Goal: Contribute content: Add original content to the website for others to see

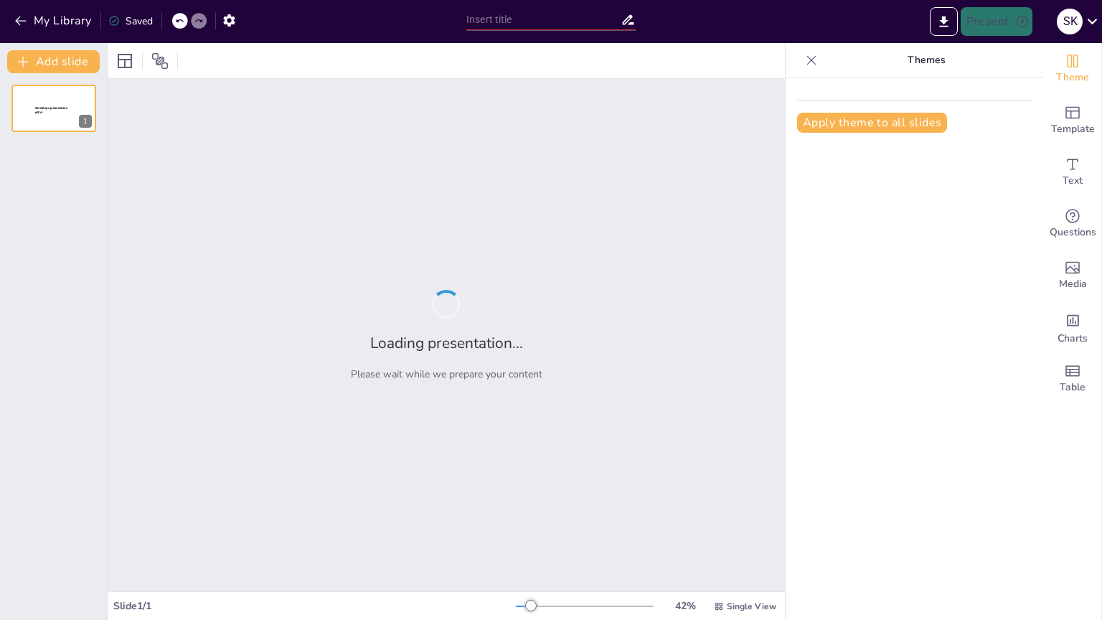
type input "Introduction to Response Surface Models: Techniques and Best Practices"
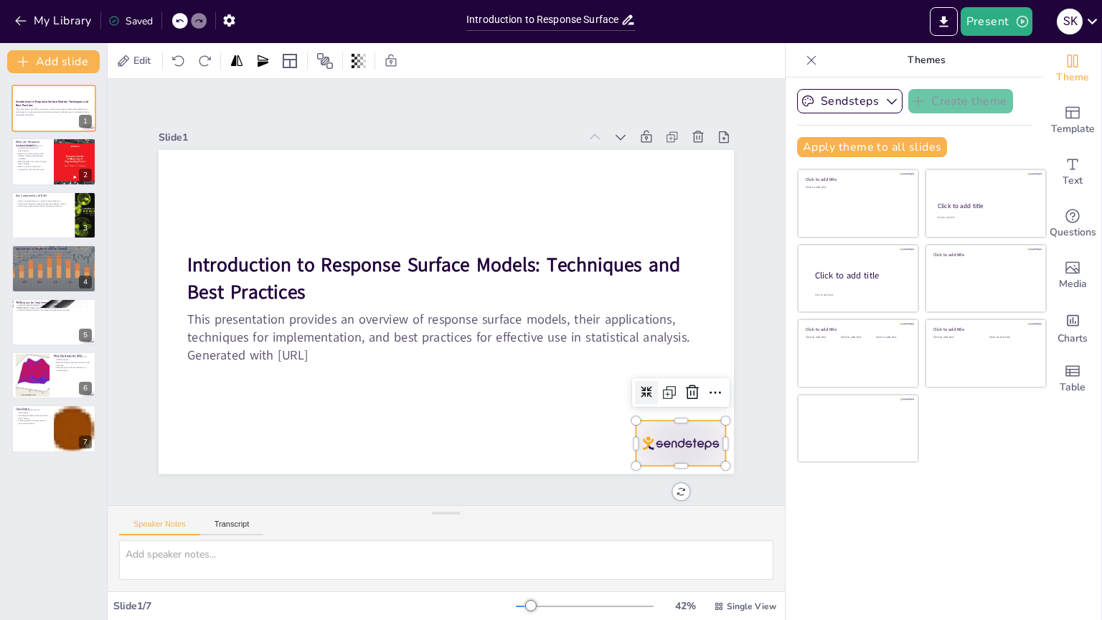
click at [672, 439] on div at bounding box center [681, 443] width 90 height 45
click at [686, 393] on icon at bounding box center [692, 392] width 13 height 14
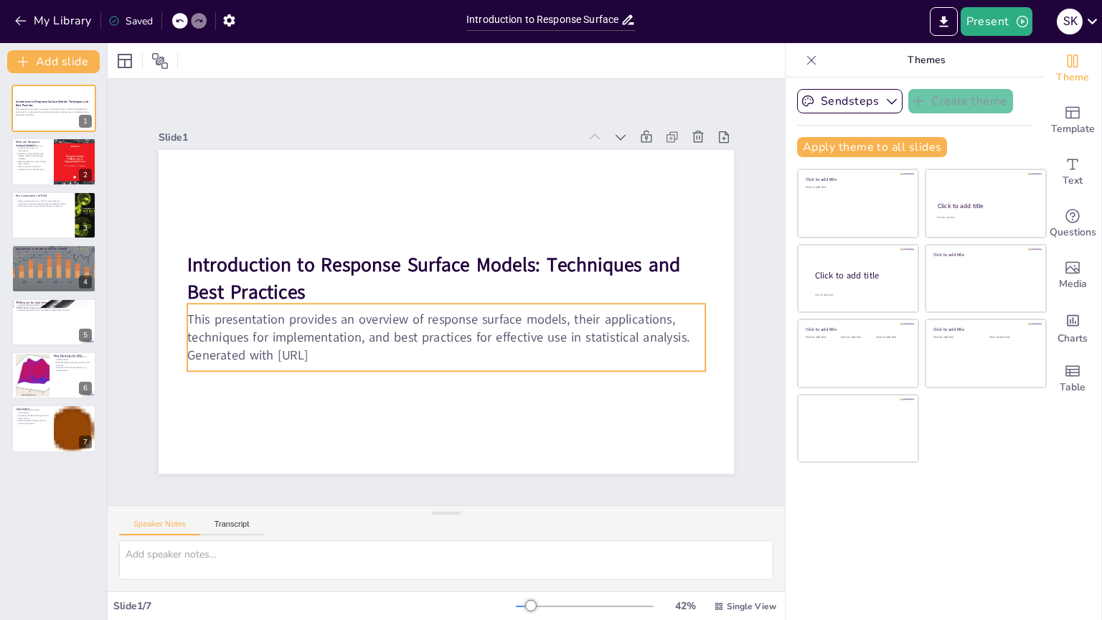
click at [291, 313] on p "This presentation provides an overview of response surface models, their applic…" at bounding box center [412, 307] width 243 height 488
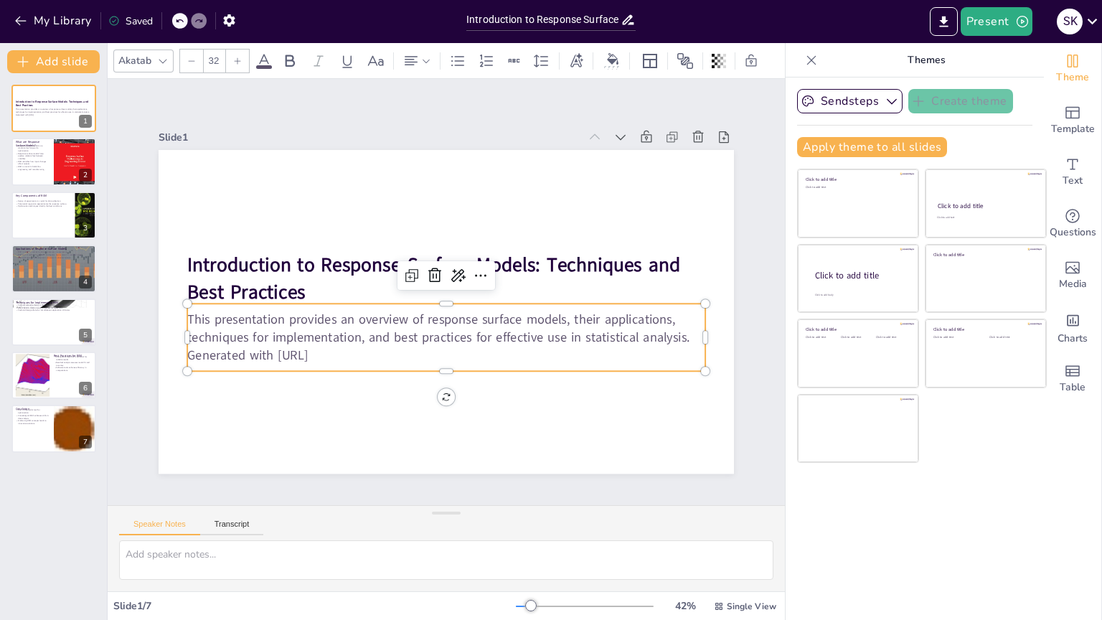
click at [362, 347] on p "Generated with [URL]" at bounding box center [446, 356] width 518 height 18
click at [328, 347] on p "Generated with [URL]" at bounding box center [446, 356] width 518 height 18
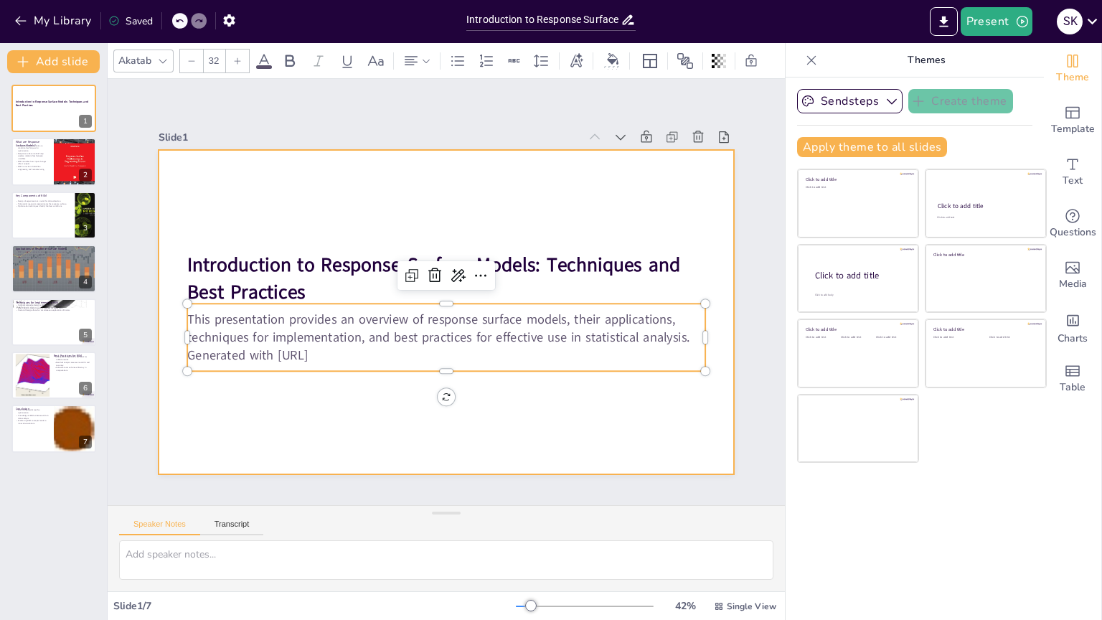
drag, startPoint x: 179, startPoint y: 314, endPoint x: 339, endPoint y: 375, distance: 171.9
click at [339, 375] on div "Introduction to Response Surface Models: Techniques and Best Practices This pre…" at bounding box center [444, 312] width 606 height 382
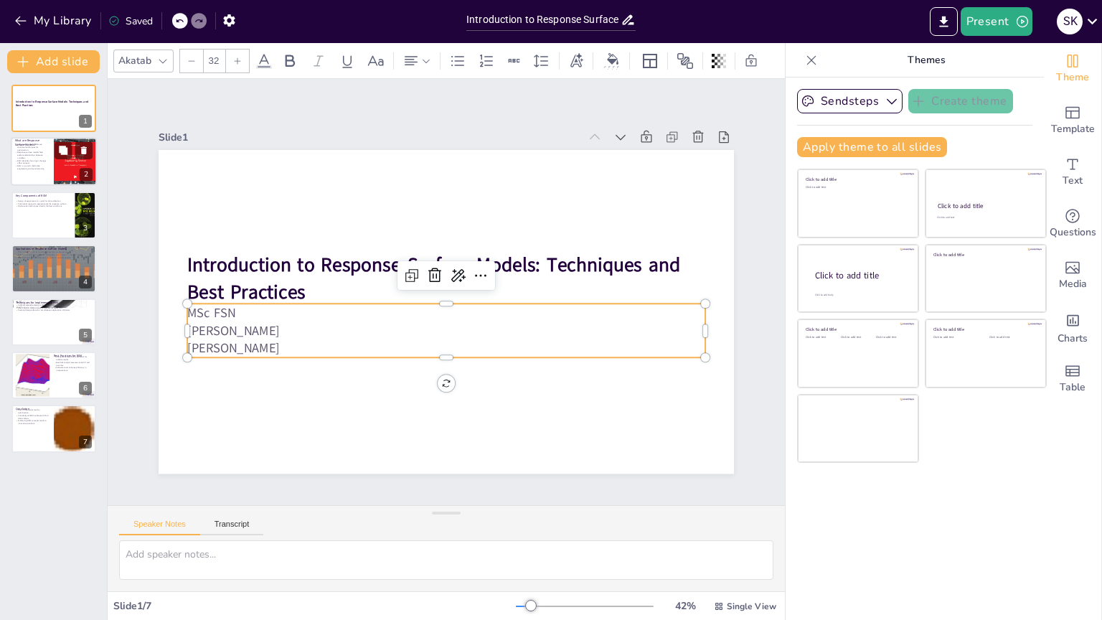
click at [34, 166] on p "RSM is crucial in fields like engineering and manufacturing." at bounding box center [32, 167] width 34 height 5
type textarea "RSM is fundamentally about optimizing processes, making it a vital tool in rese…"
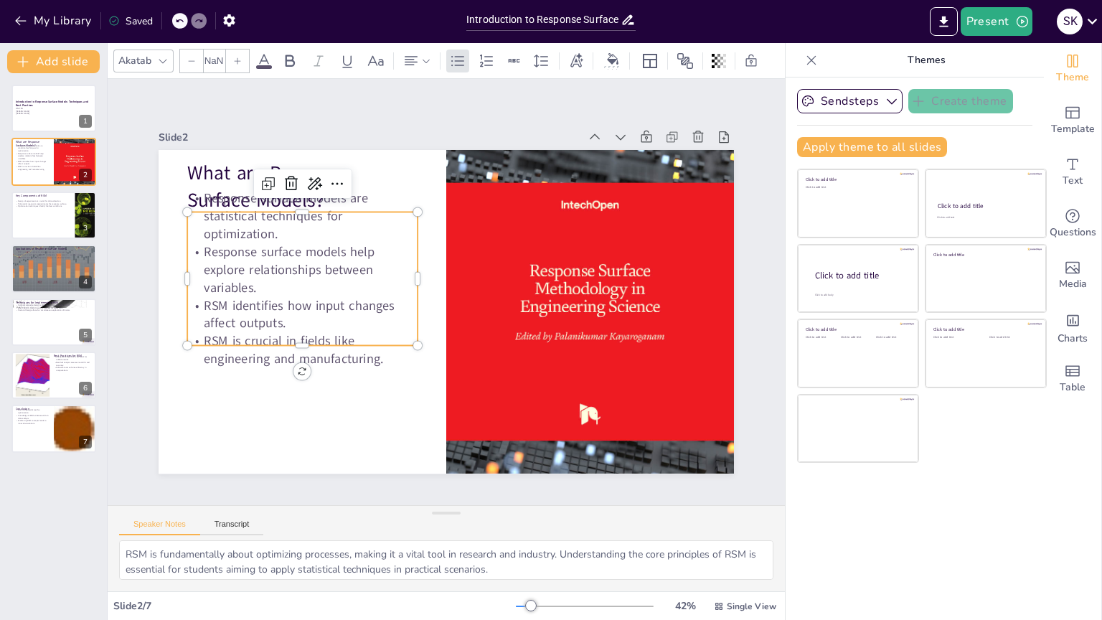
type input "32"
click at [224, 307] on p "RSM identifies how input changes affect outputs." at bounding box center [302, 315] width 230 height 36
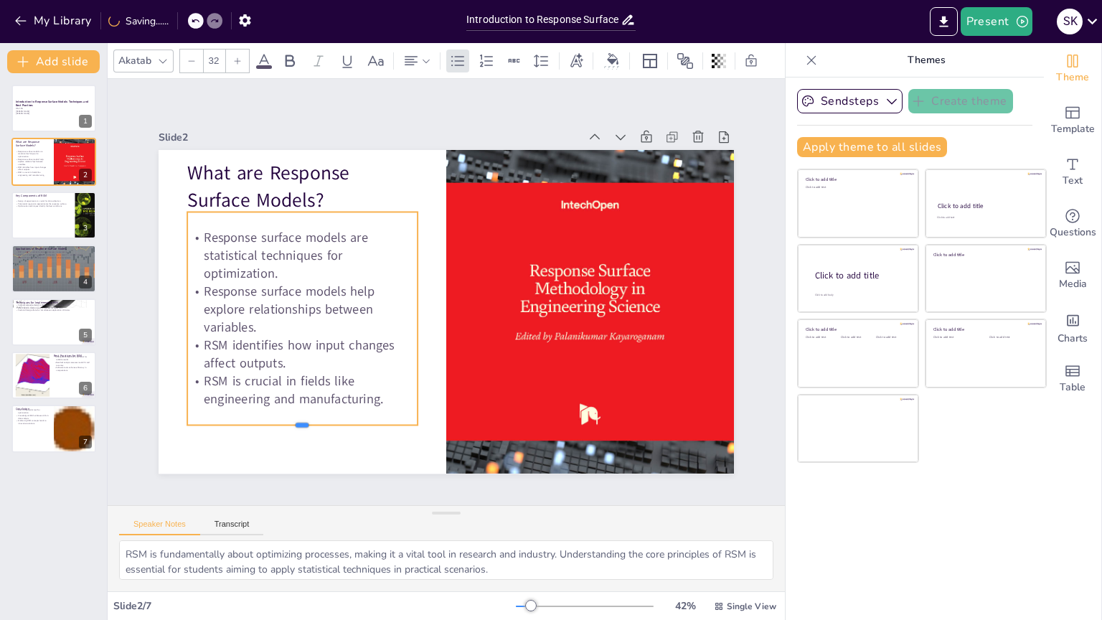
drag, startPoint x: 290, startPoint y: 340, endPoint x: 288, endPoint y: 420, distance: 79.7
click at [288, 325] on div at bounding box center [261, 217] width 104 height 215
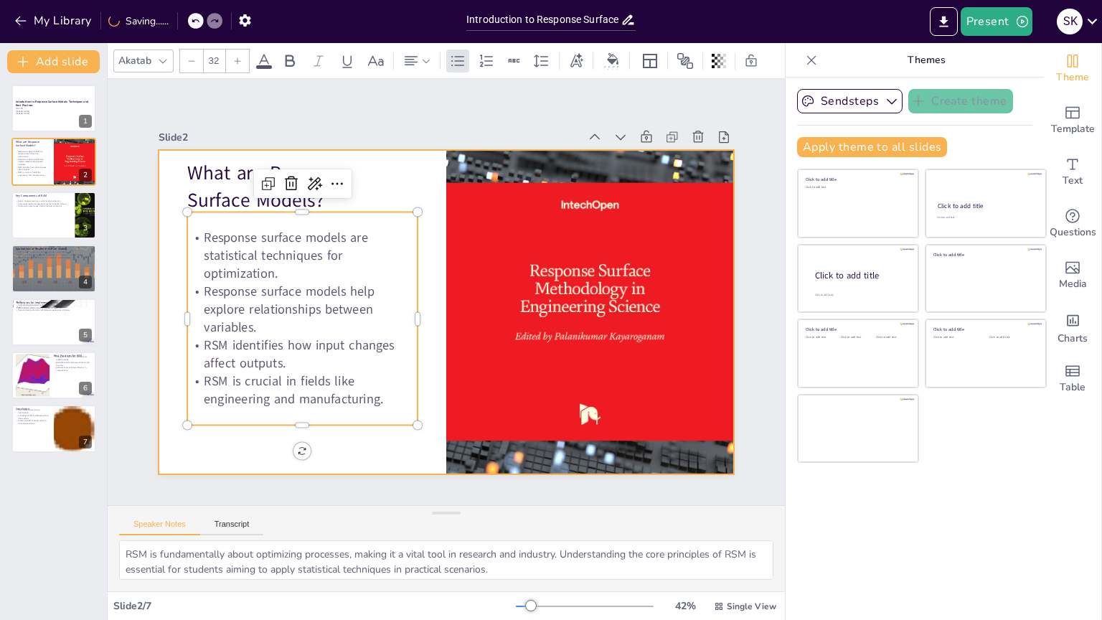
click at [336, 437] on div at bounding box center [446, 312] width 575 height 324
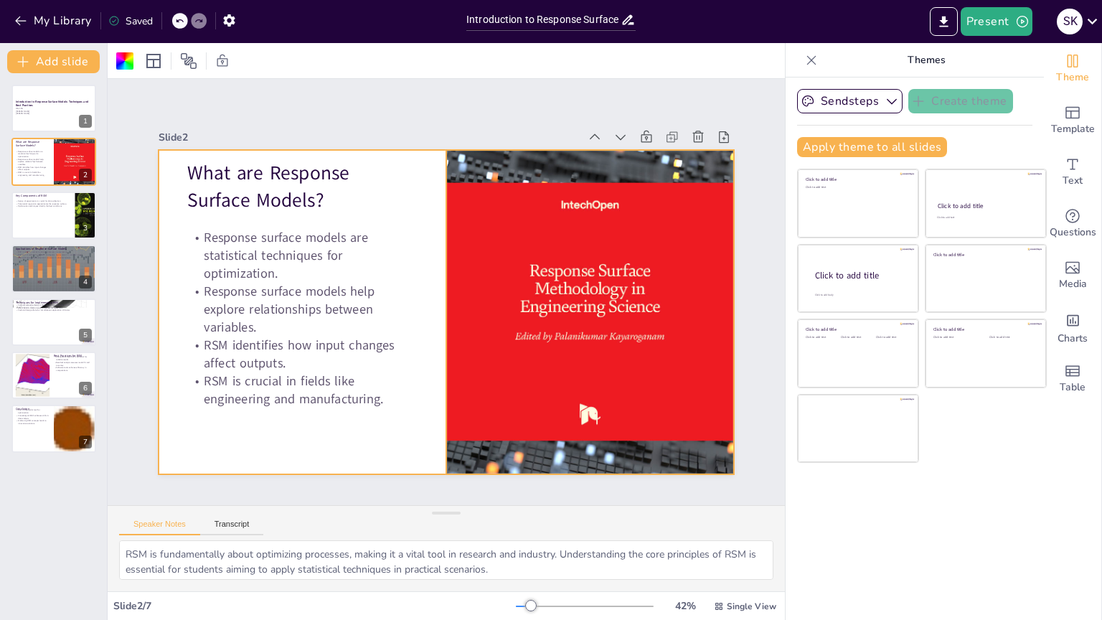
click at [550, 329] on div at bounding box center [590, 312] width 288 height 433
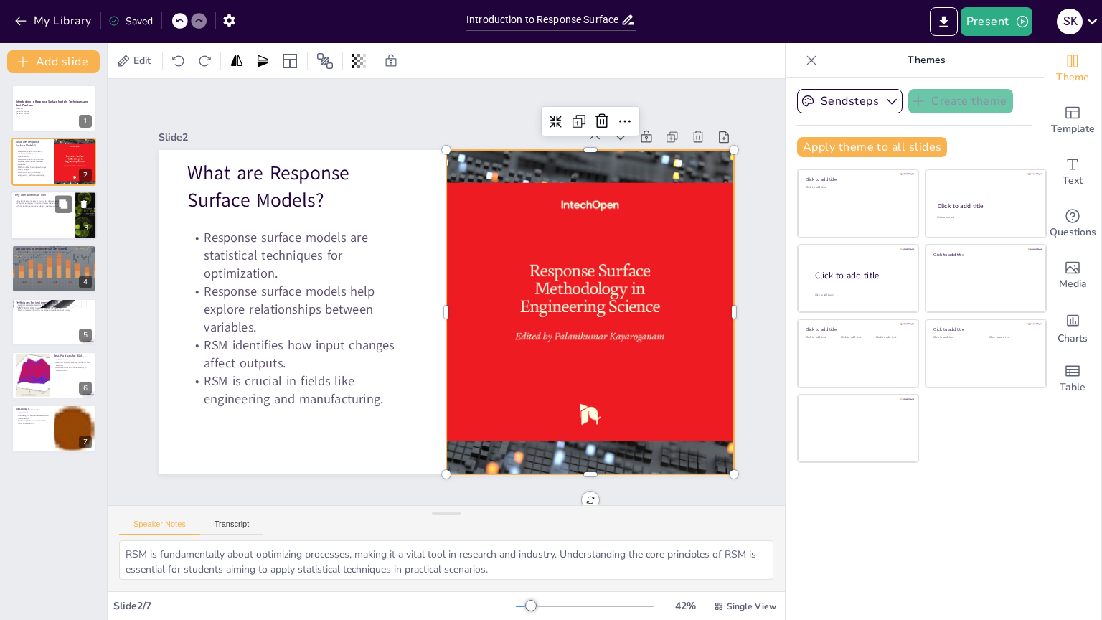
click at [34, 222] on div at bounding box center [54, 215] width 86 height 49
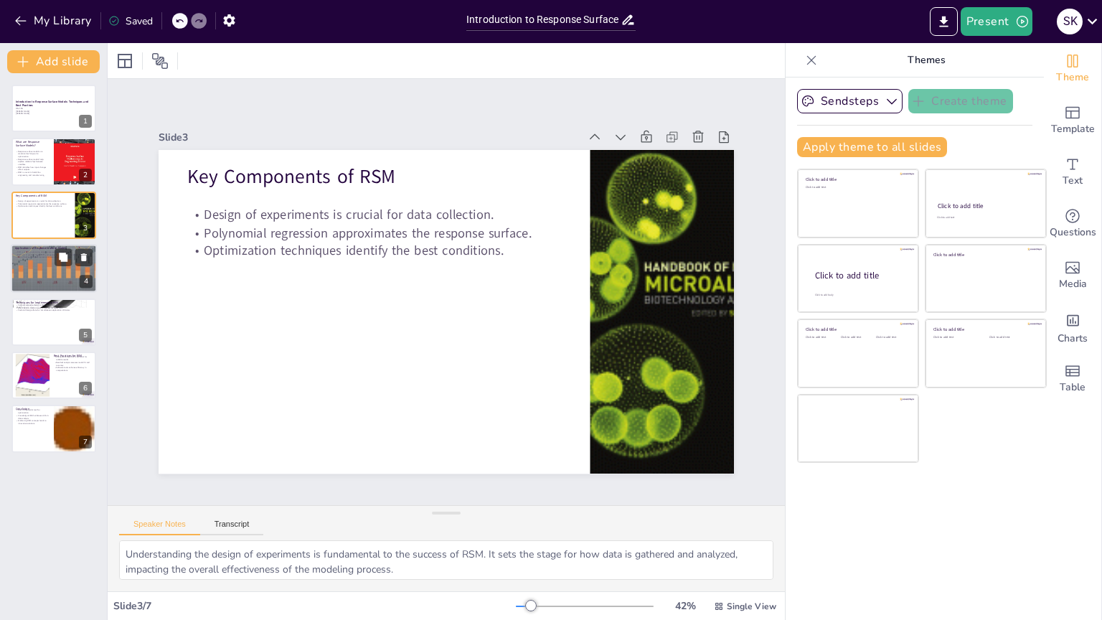
click at [55, 270] on div at bounding box center [54, 268] width 86 height 49
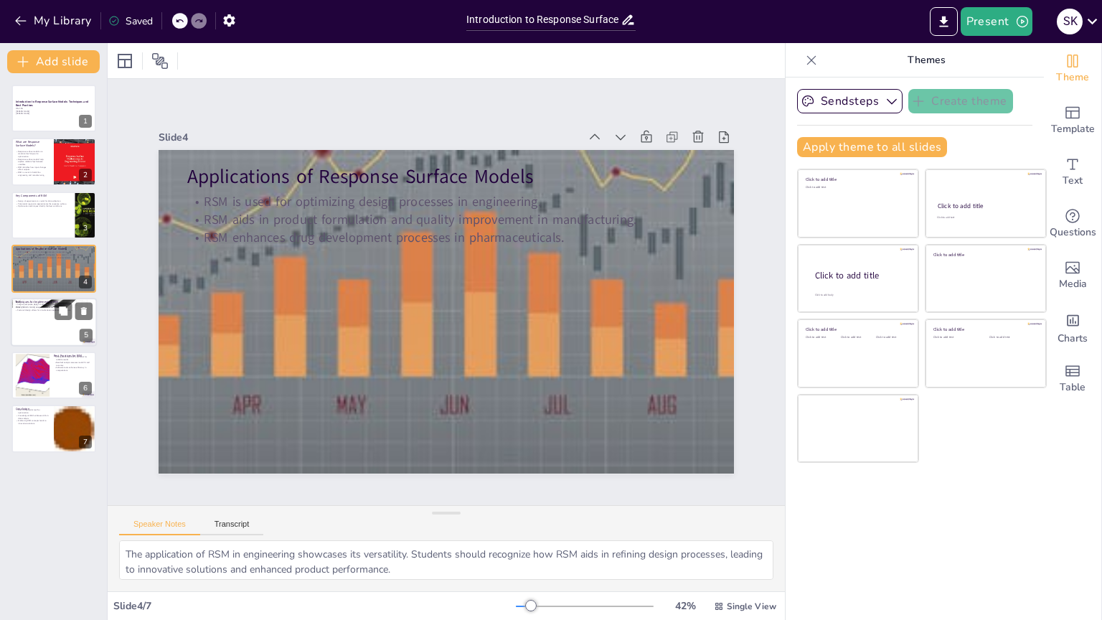
click at [43, 321] on div at bounding box center [54, 322] width 86 height 49
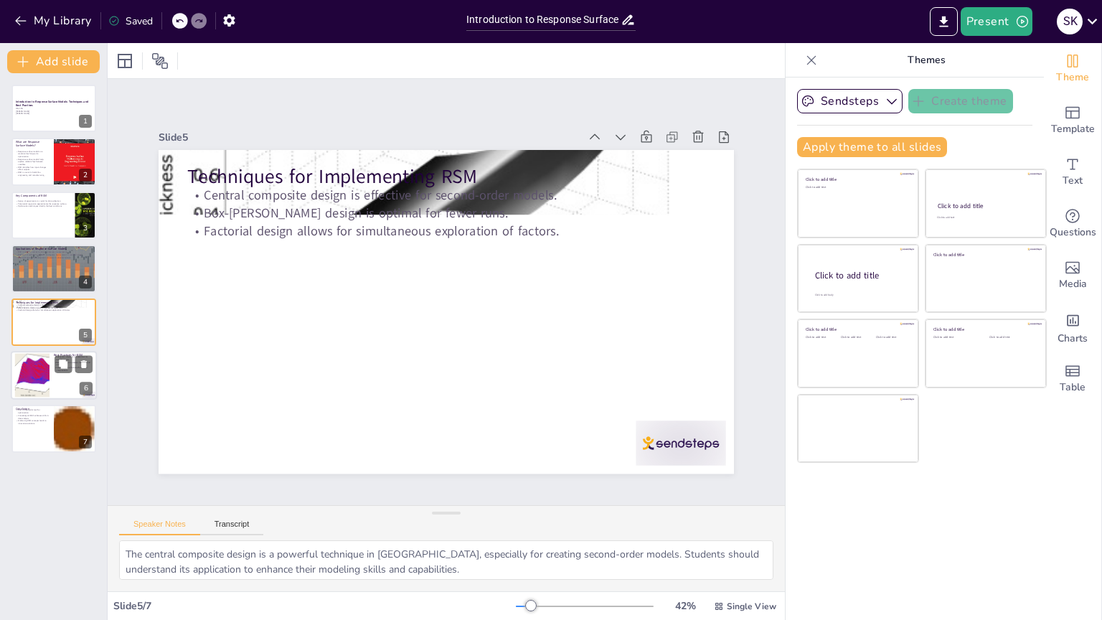
click at [41, 369] on div at bounding box center [32, 376] width 83 height 44
type textarea "Understanding the importance of sample size is fundamental in RSM. A sufficient…"
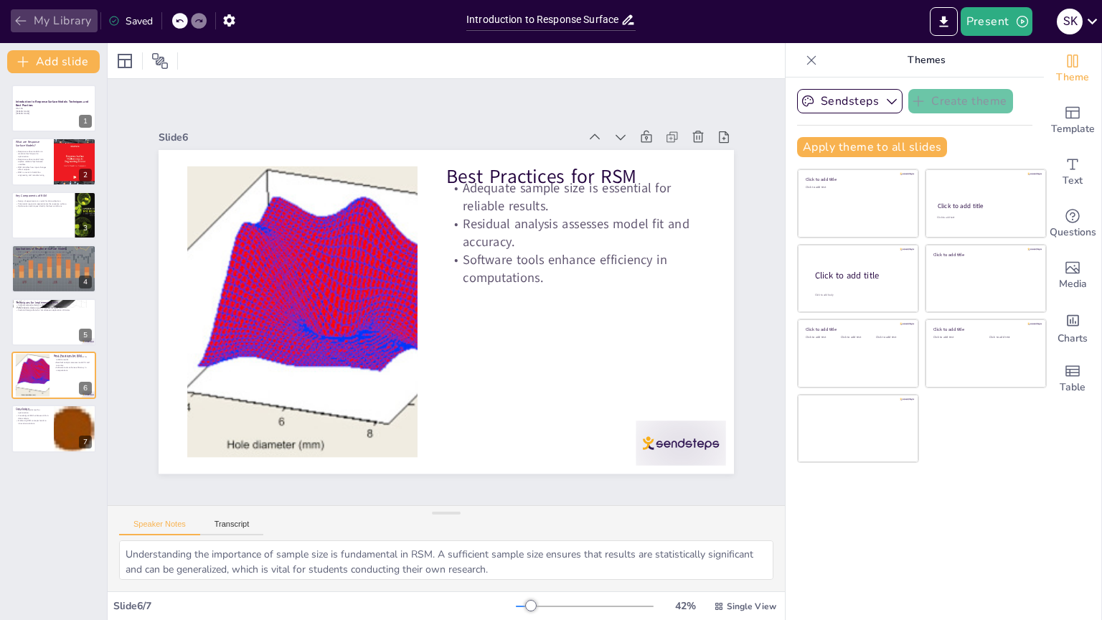
click at [18, 16] on icon "button" at bounding box center [21, 21] width 14 height 14
